Goal: Learn about a topic

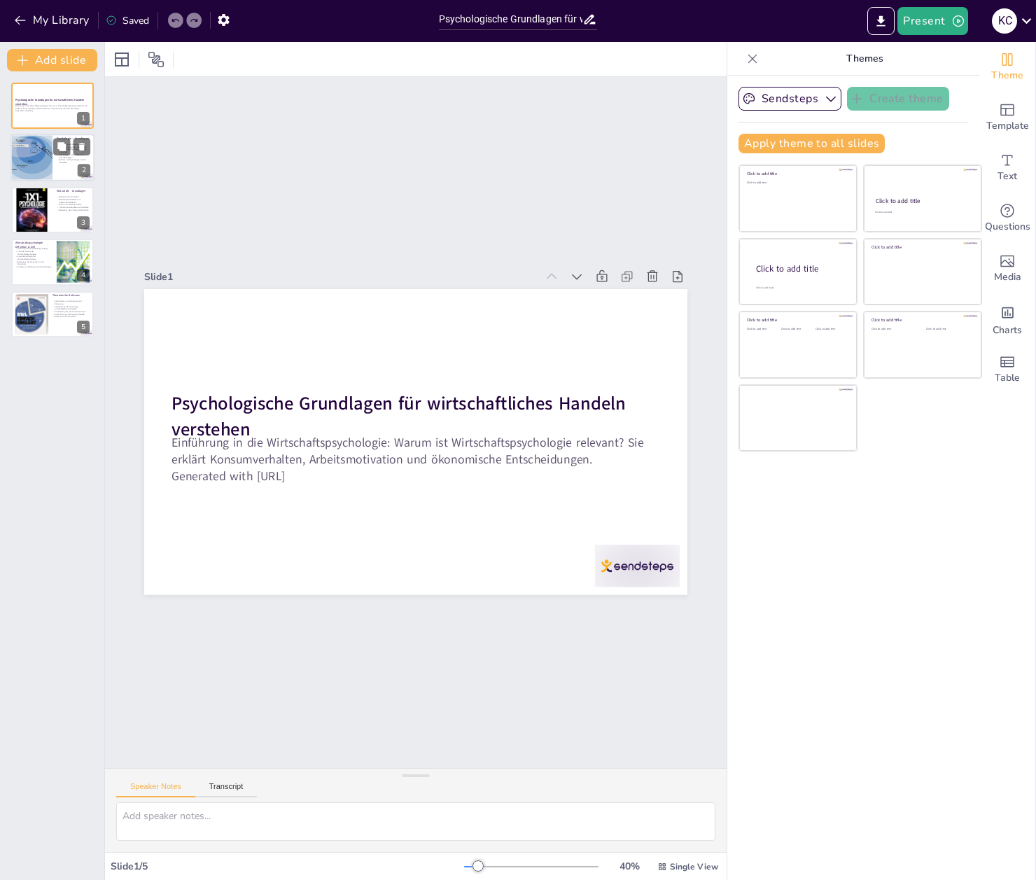
click at [36, 162] on div at bounding box center [31, 158] width 62 height 48
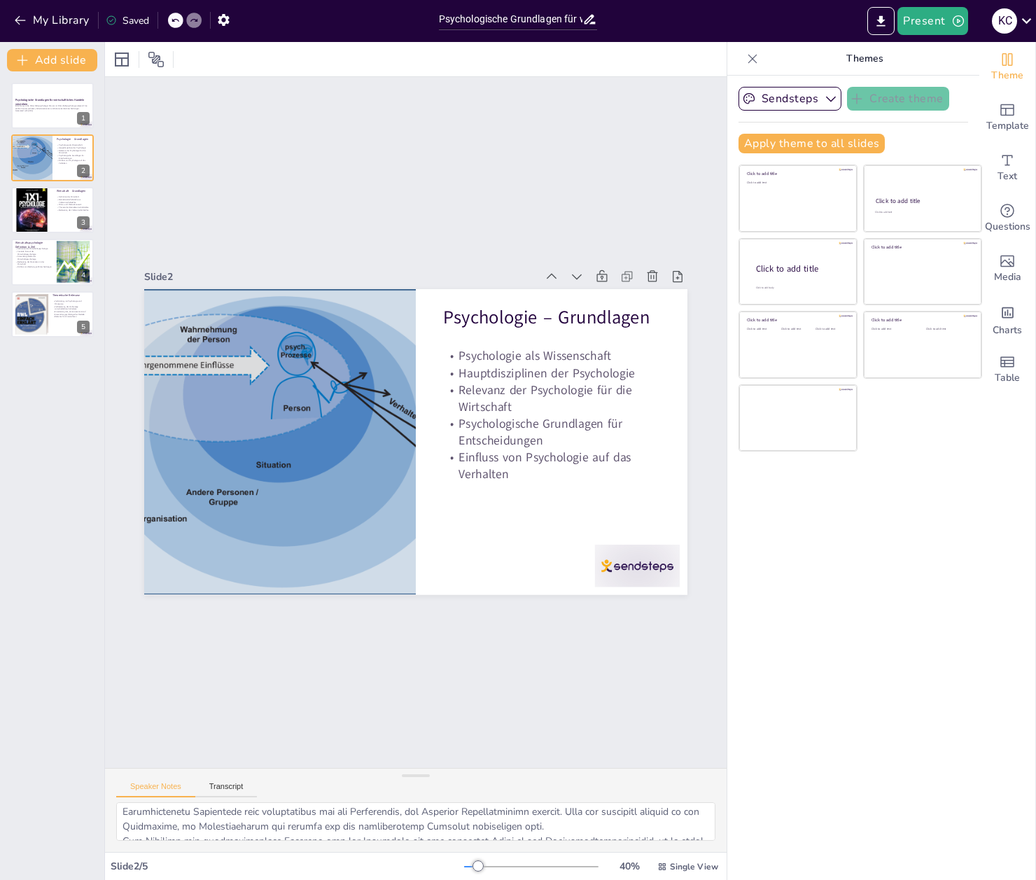
scroll to position [98, 0]
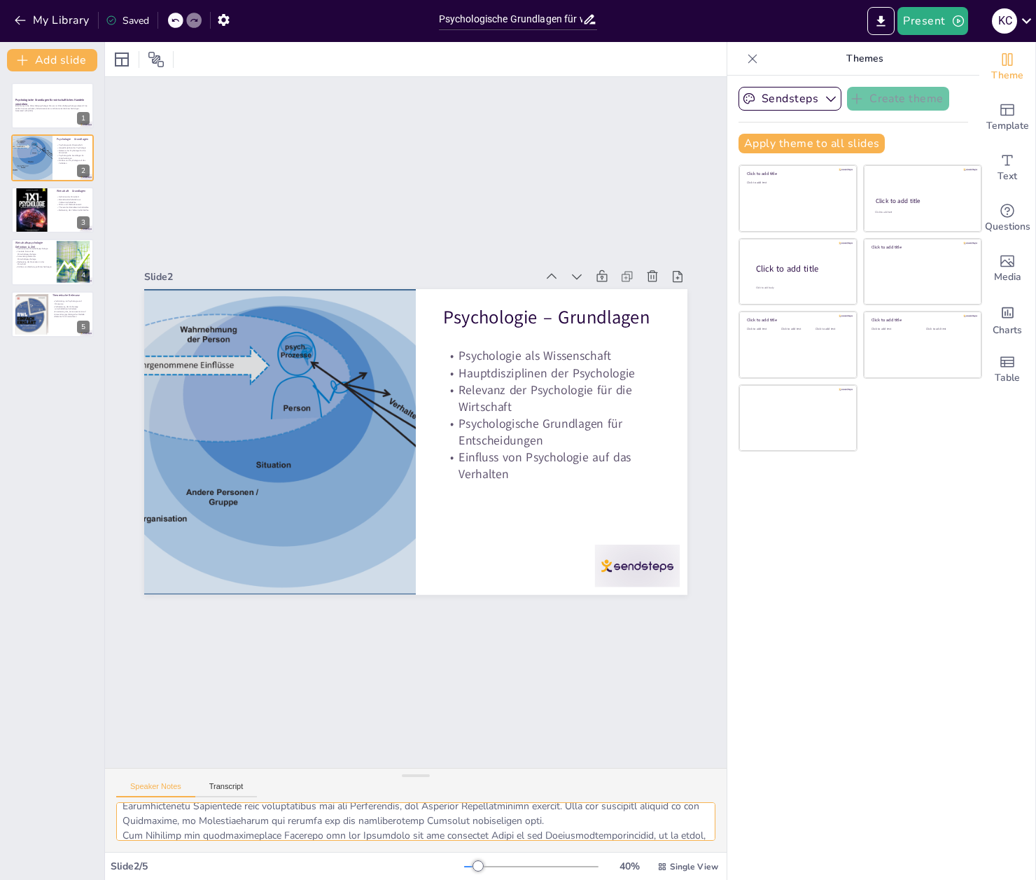
drag, startPoint x: 416, startPoint y: 831, endPoint x: 99, endPoint y: 806, distance: 317.6
click at [116, 806] on textarea at bounding box center [415, 822] width 599 height 39
click at [291, 825] on textarea at bounding box center [415, 822] width 599 height 39
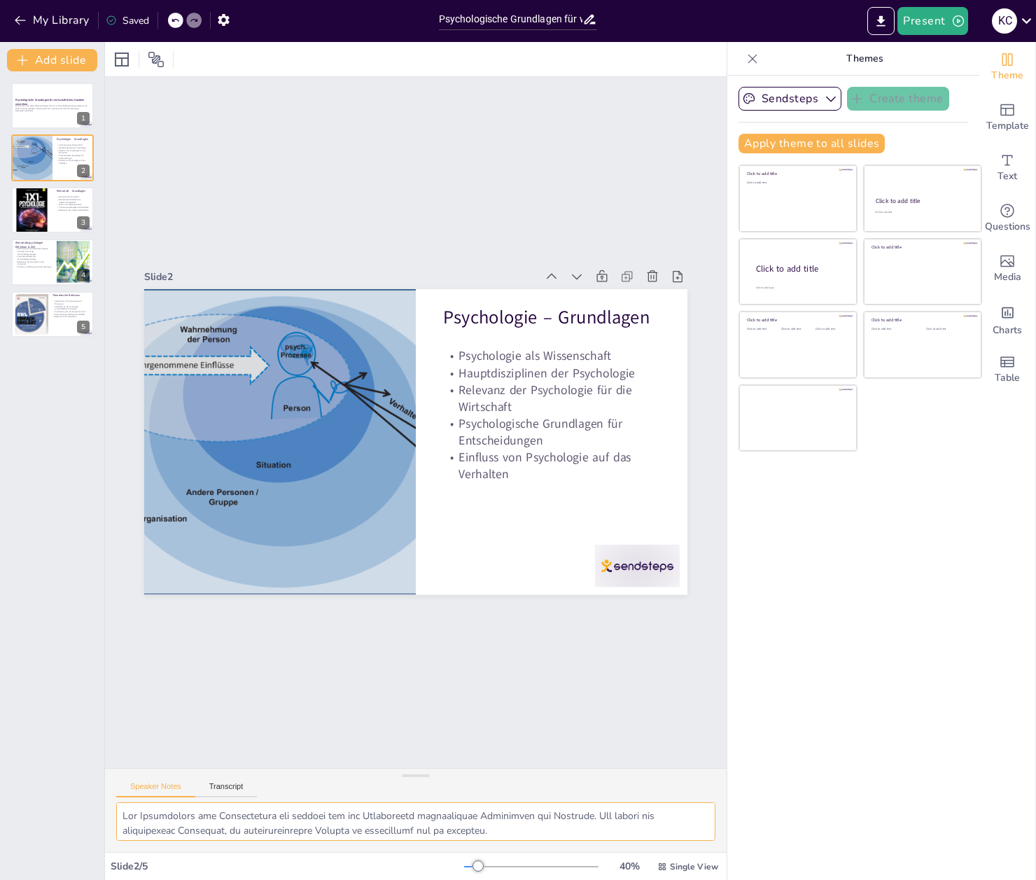
scroll to position [0, 0]
drag, startPoint x: 350, startPoint y: 828, endPoint x: 127, endPoint y: 793, distance: 225.4
click at [127, 803] on textarea at bounding box center [415, 822] width 599 height 39
click at [486, 833] on textarea at bounding box center [415, 822] width 599 height 39
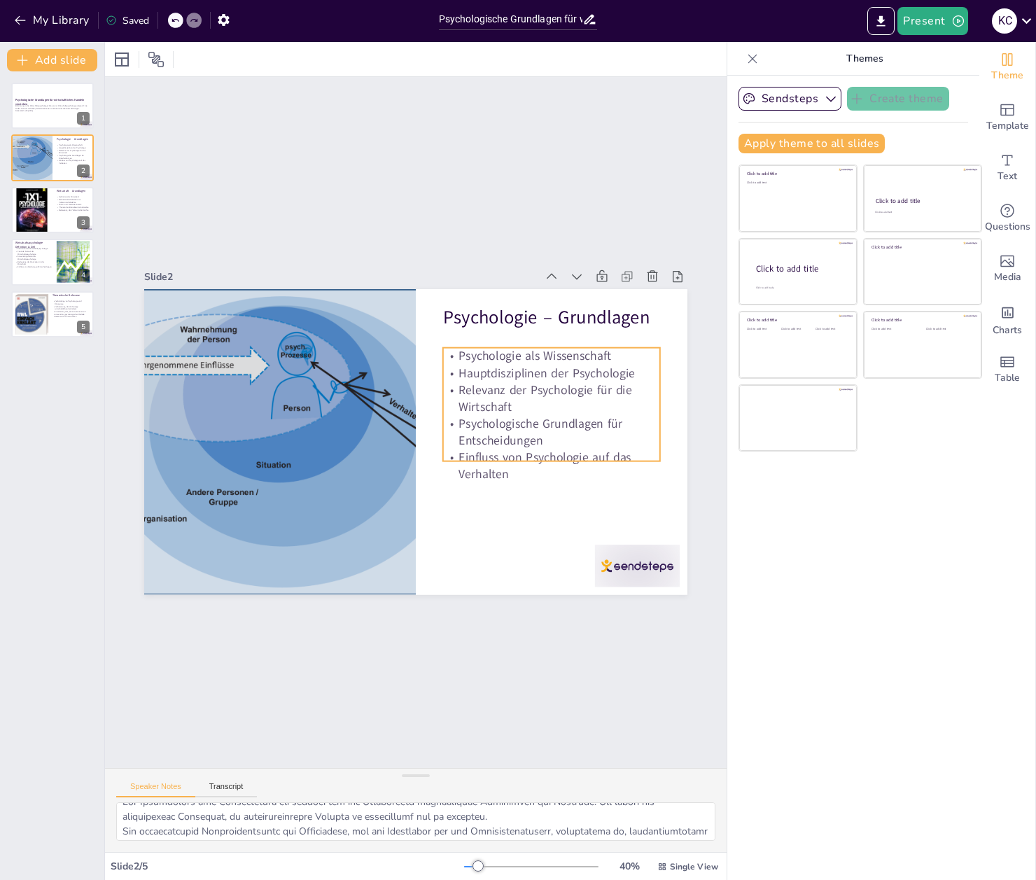
click at [471, 368] on p "Hauptdisziplinen der Psychologie" at bounding box center [551, 373] width 217 height 17
click at [459, 359] on p "Psychologie als Wissenschaft" at bounding box center [551, 356] width 217 height 17
click at [509, 678] on div "Slide 1 Psychologische Grundlagen für wirtschaftliches Handeln verstehen Einfüh…" at bounding box center [416, 422] width 622 height 691
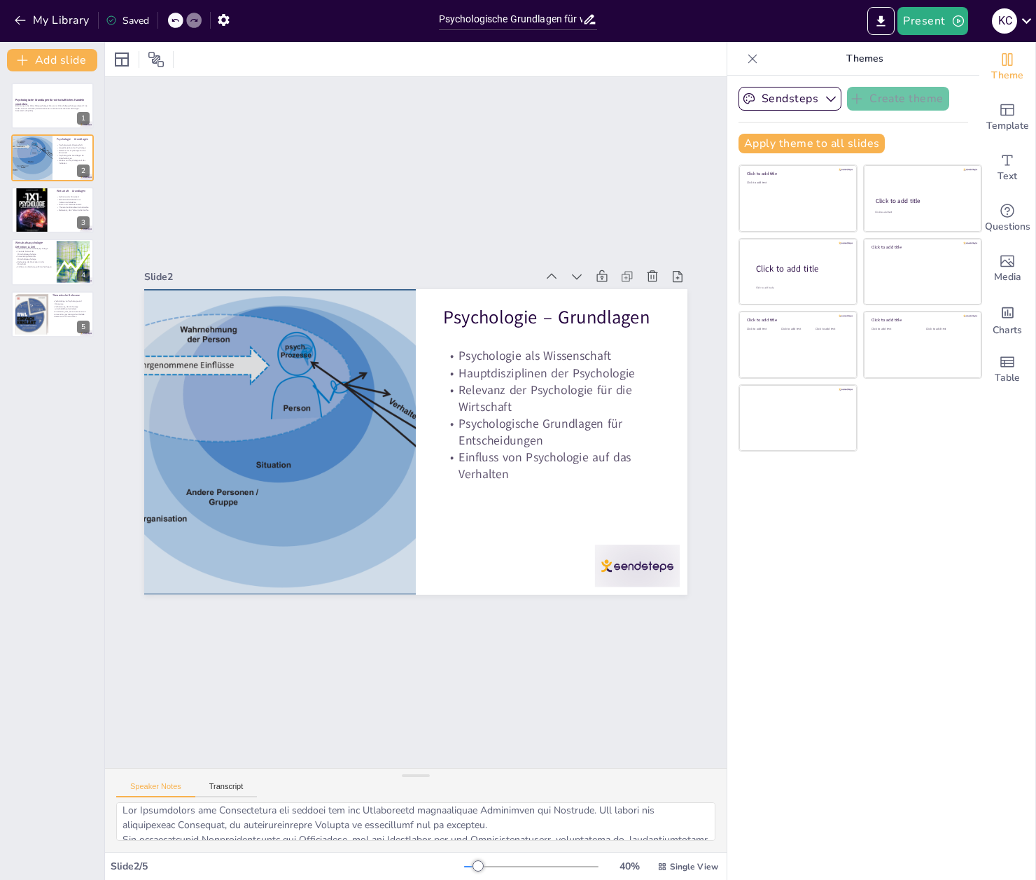
scroll to position [0, 0]
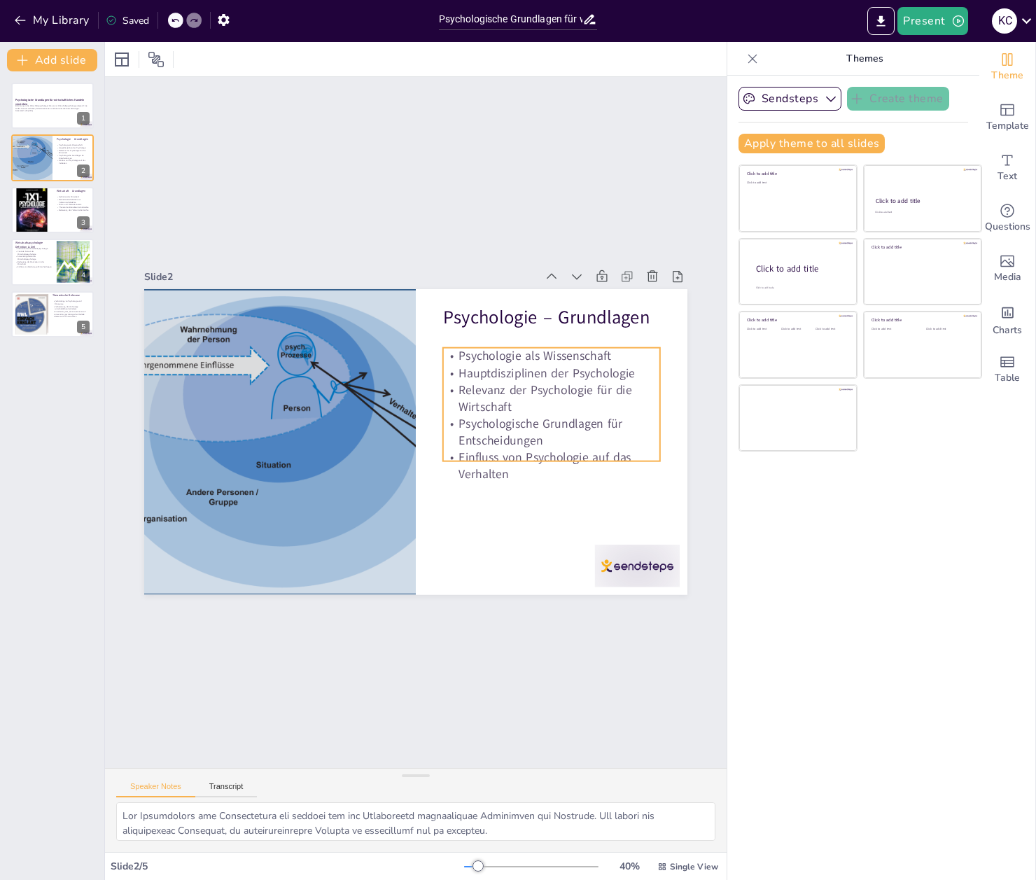
click at [456, 355] on p "Psychologie als Wissenschaft" at bounding box center [551, 356] width 217 height 17
click at [460, 358] on p "Psychologie als Wissenschaft" at bounding box center [551, 358] width 217 height 17
click at [520, 681] on div "Slide 1 Psychologische Grundlagen für wirtschaftliches Handeln verstehen Einfüh…" at bounding box center [416, 422] width 622 height 691
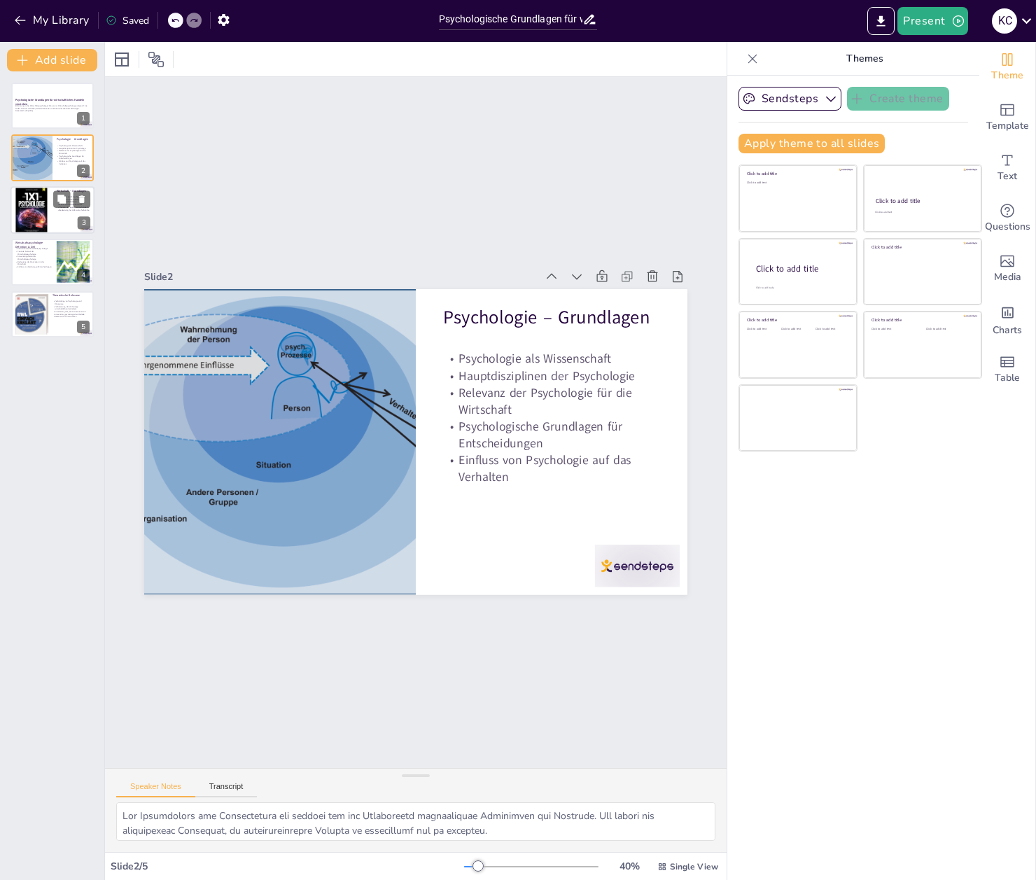
click at [30, 212] on div at bounding box center [32, 210] width 48 height 48
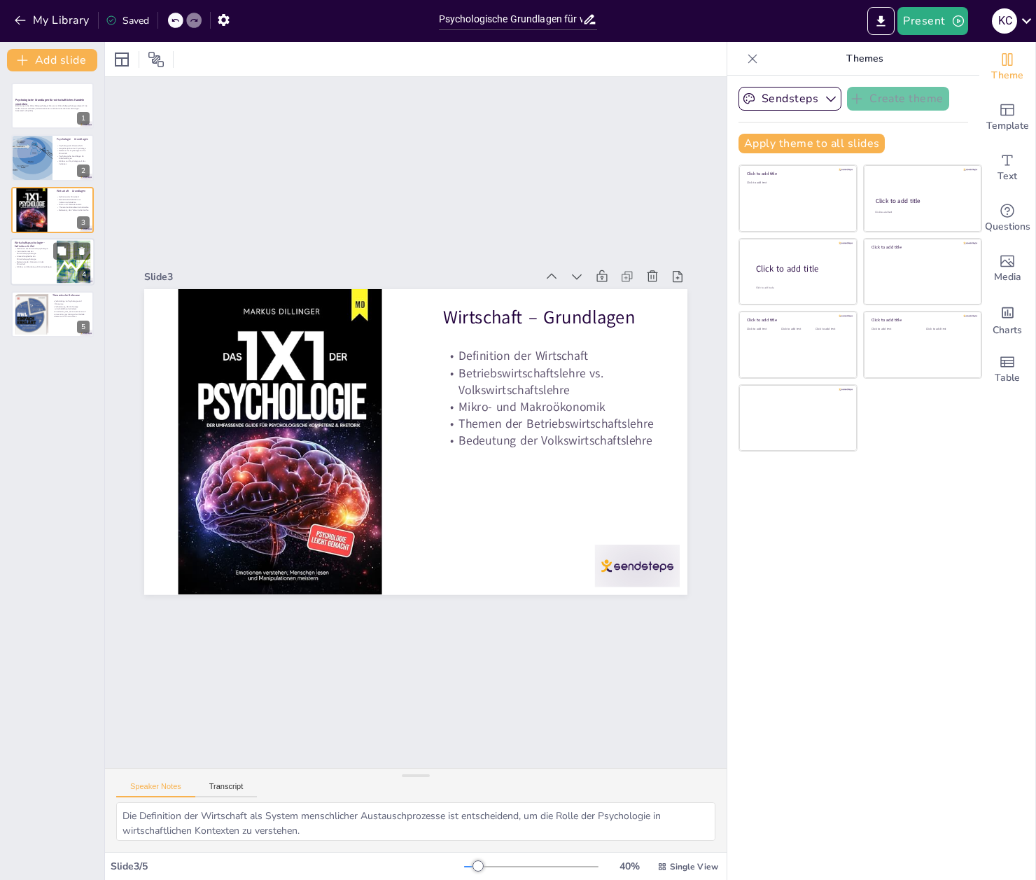
click at [34, 260] on p "Anwendungsfelder der Wirtschaftspsychologie" at bounding box center [34, 258] width 38 height 5
